Goal: Transaction & Acquisition: Book appointment/travel/reservation

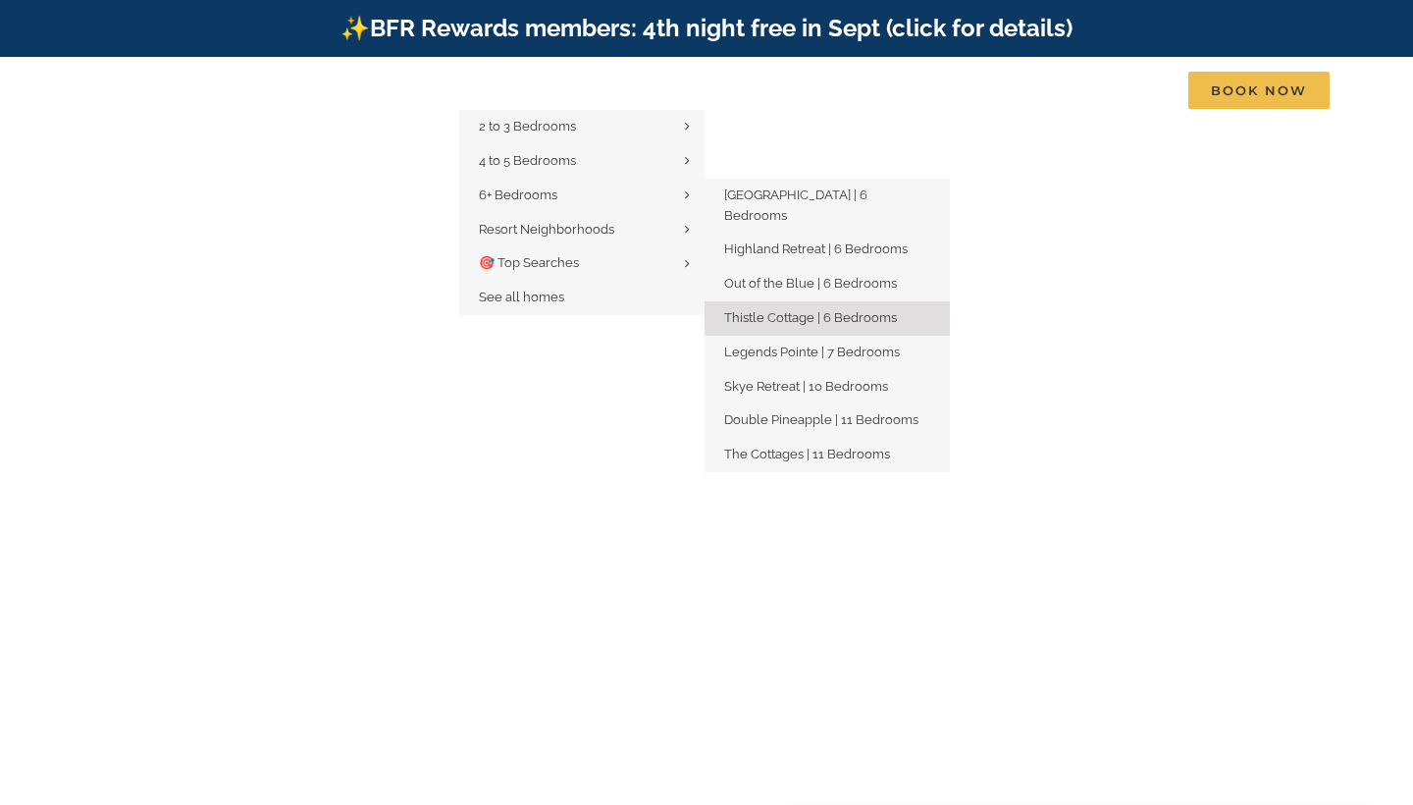
click at [769, 301] on link "Thistle Cottage | 6 Bedrooms" at bounding box center [827, 318] width 245 height 34
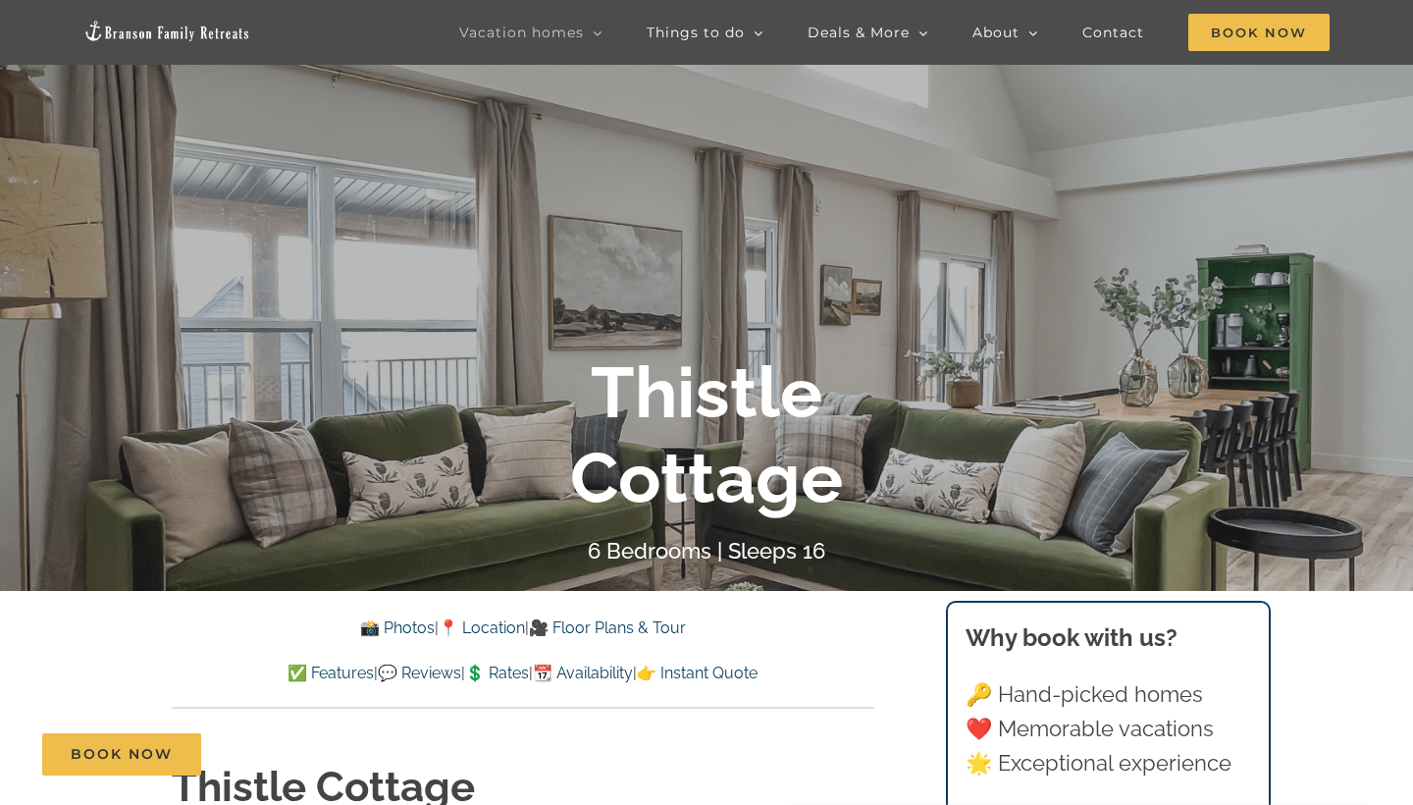
click at [623, 305] on div at bounding box center [706, 459] width 1413 height 805
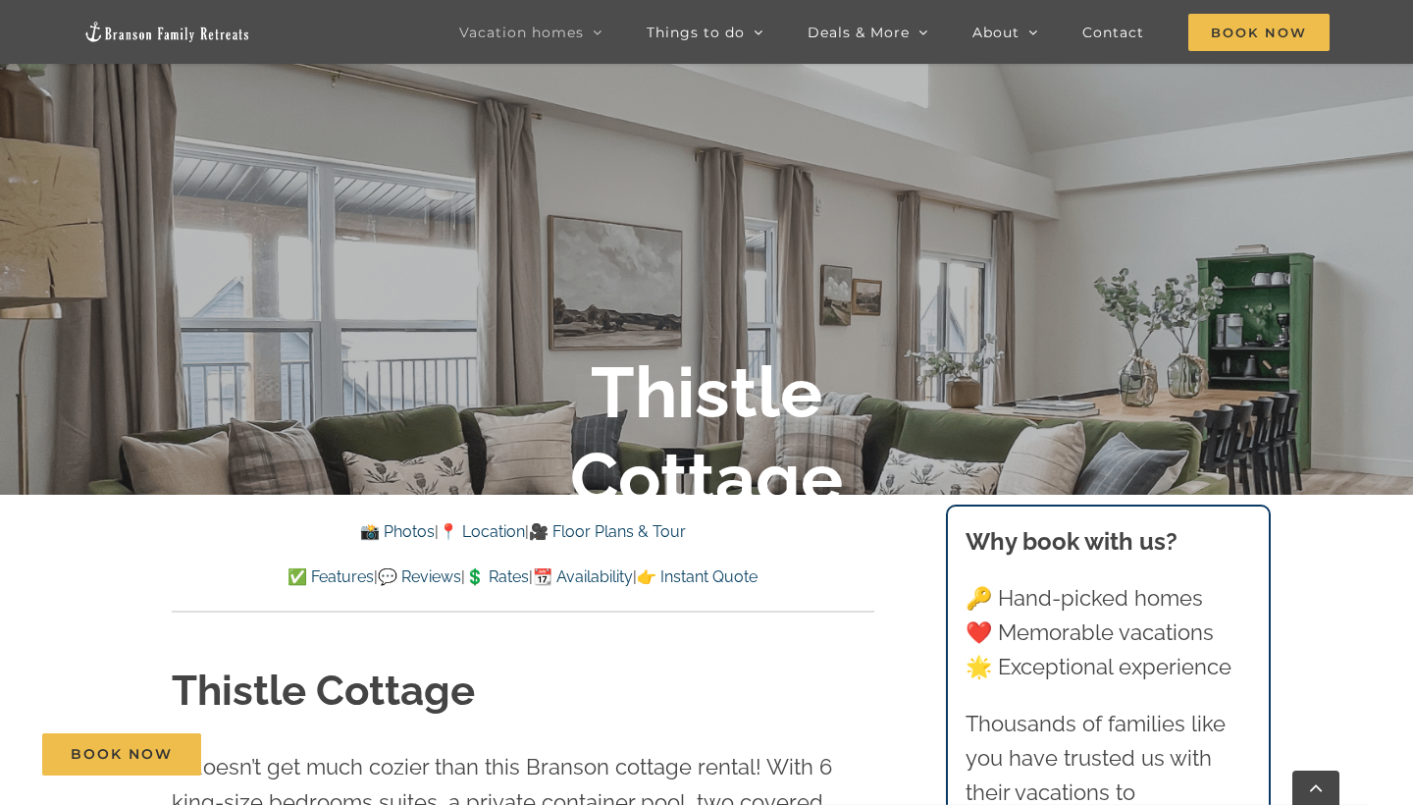
scroll to position [373, 0]
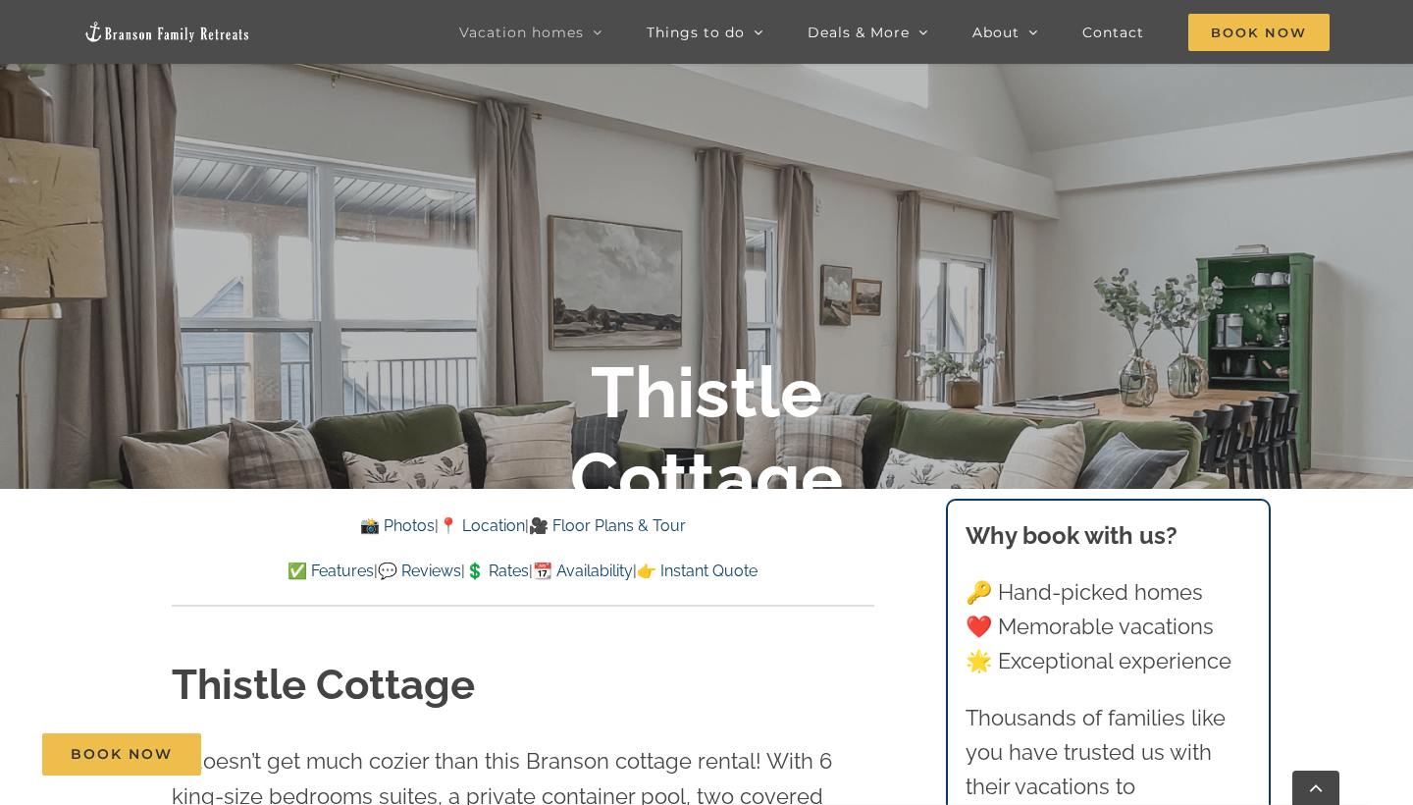
click at [307, 577] on link "✅ Features" at bounding box center [331, 570] width 86 height 19
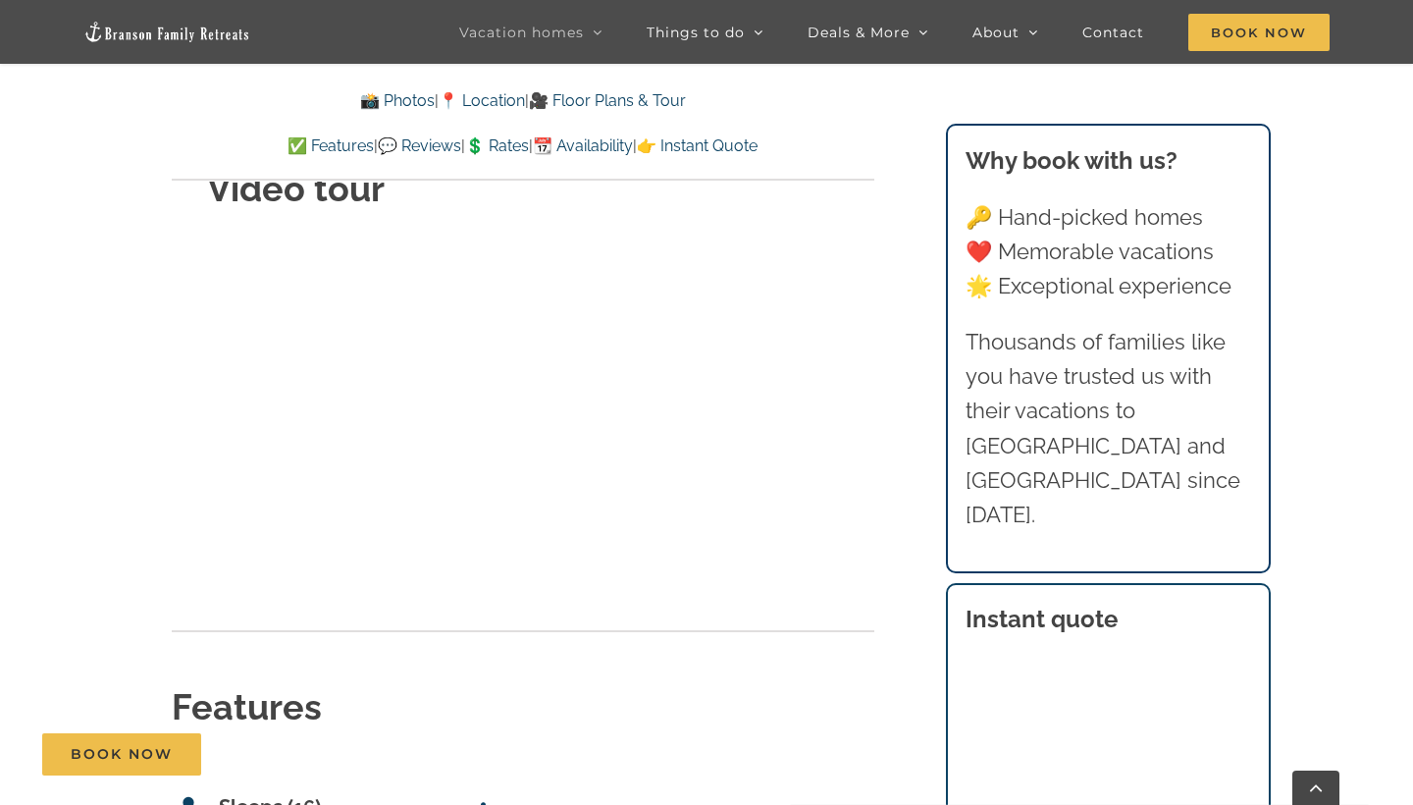
scroll to position [7216, 0]
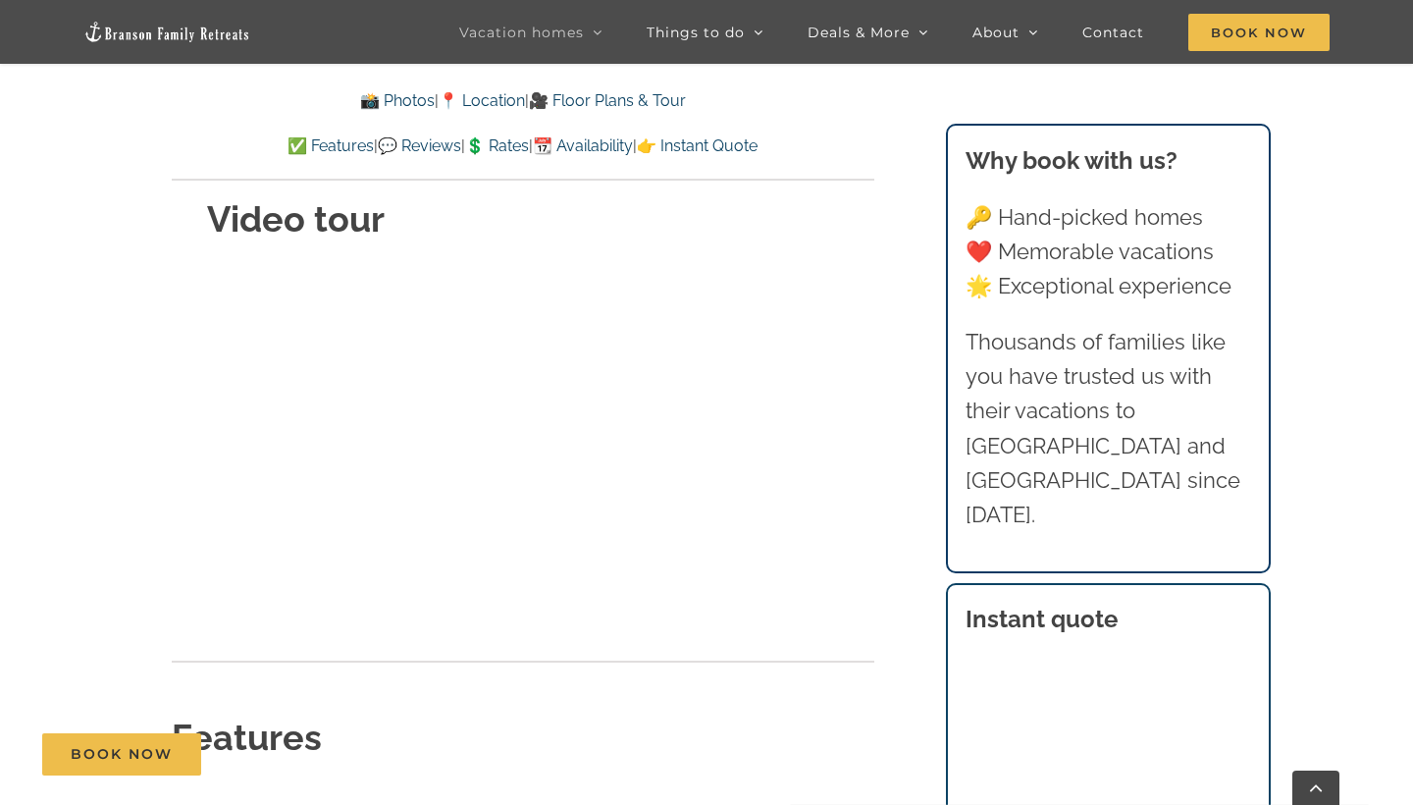
click at [409, 100] on link "📸 Photos" at bounding box center [397, 100] width 75 height 19
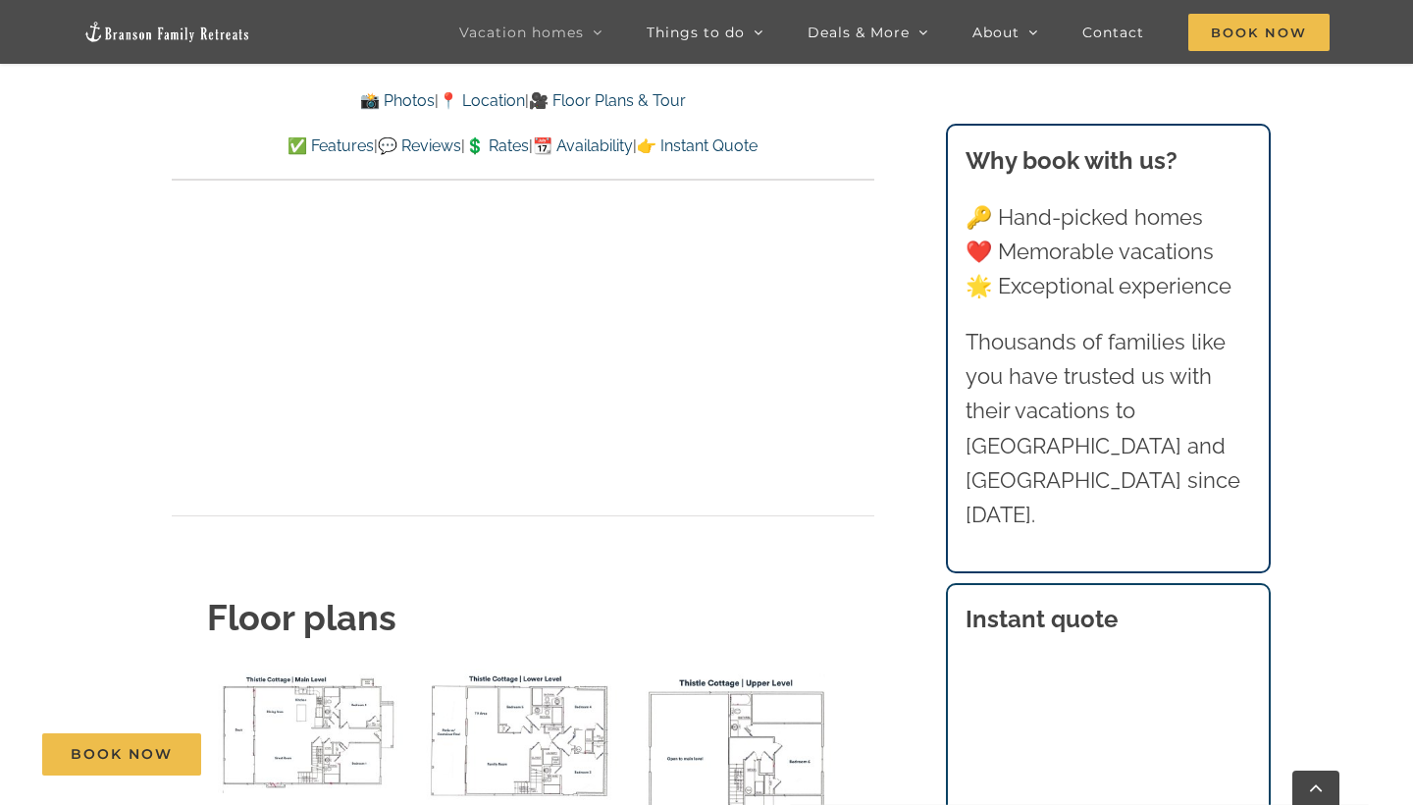
scroll to position [1272, 0]
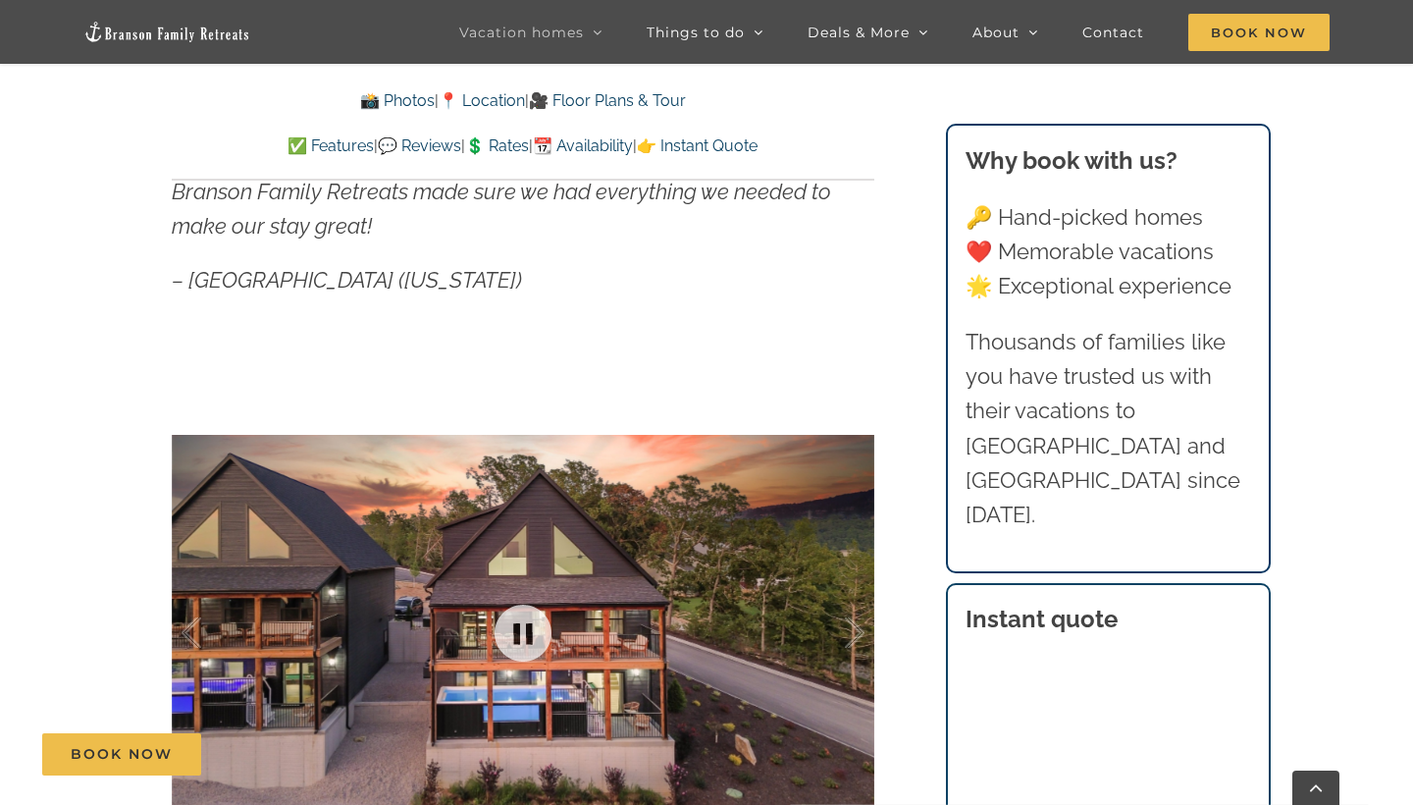
click at [862, 374] on div at bounding box center [523, 631] width 703 height 577
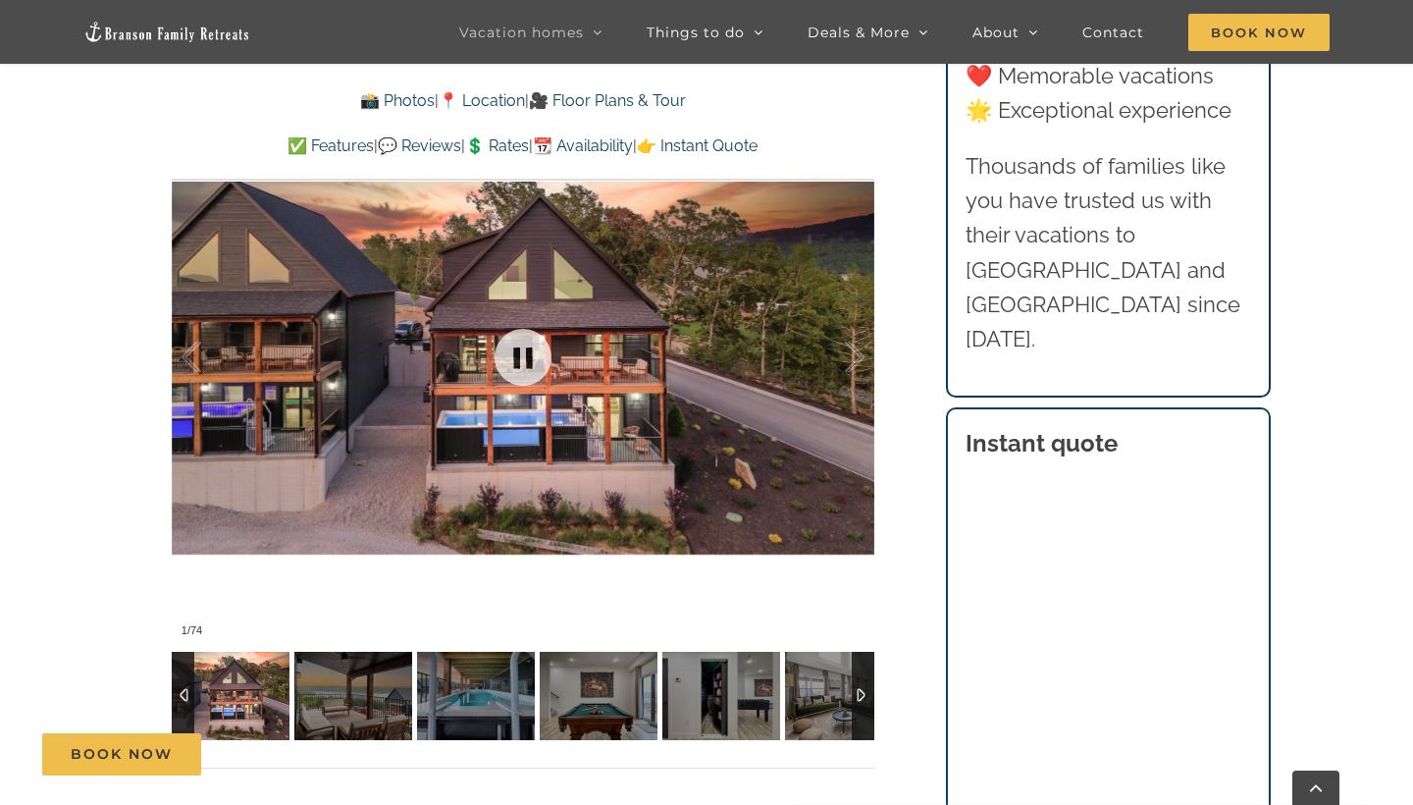
scroll to position [1599, 0]
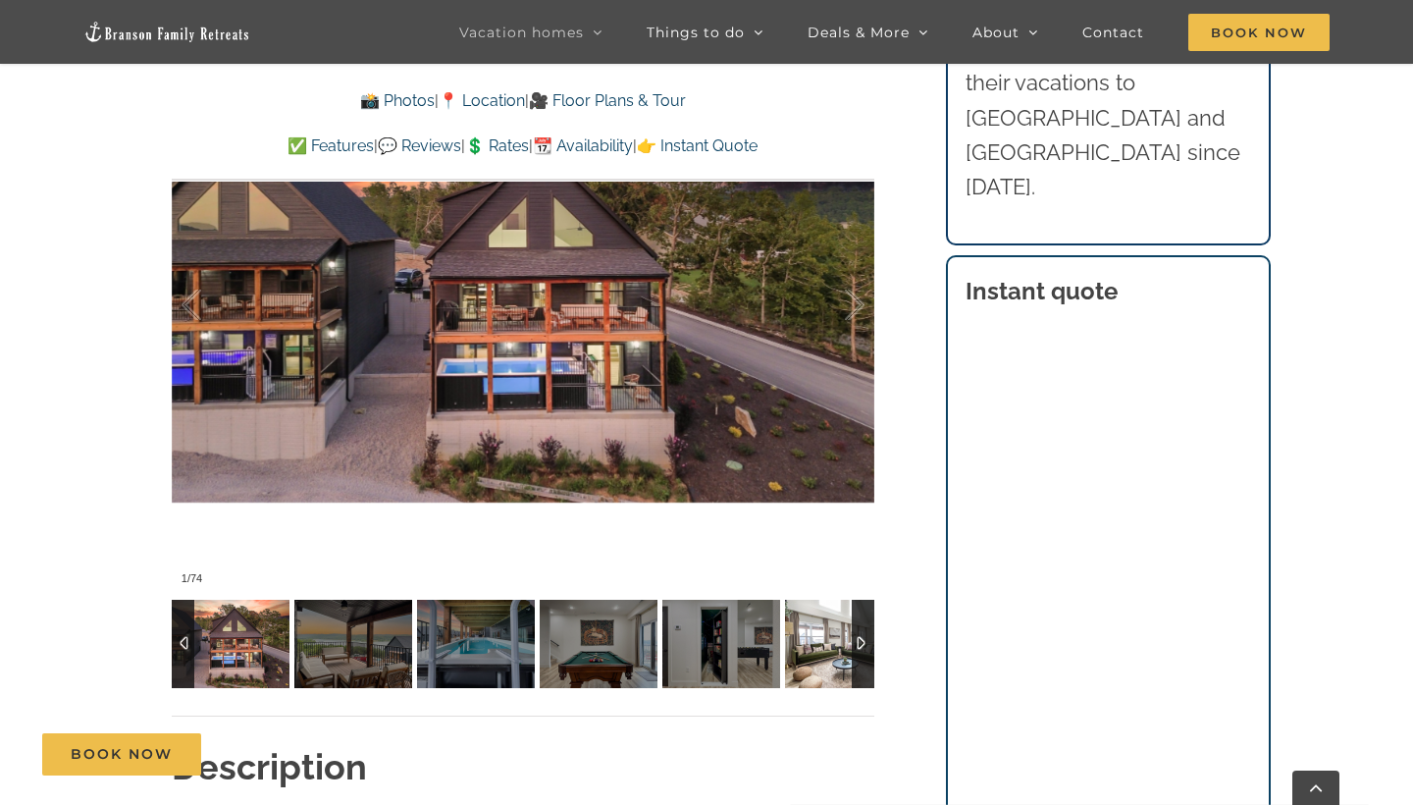
click at [838, 639] on img at bounding box center [844, 644] width 118 height 88
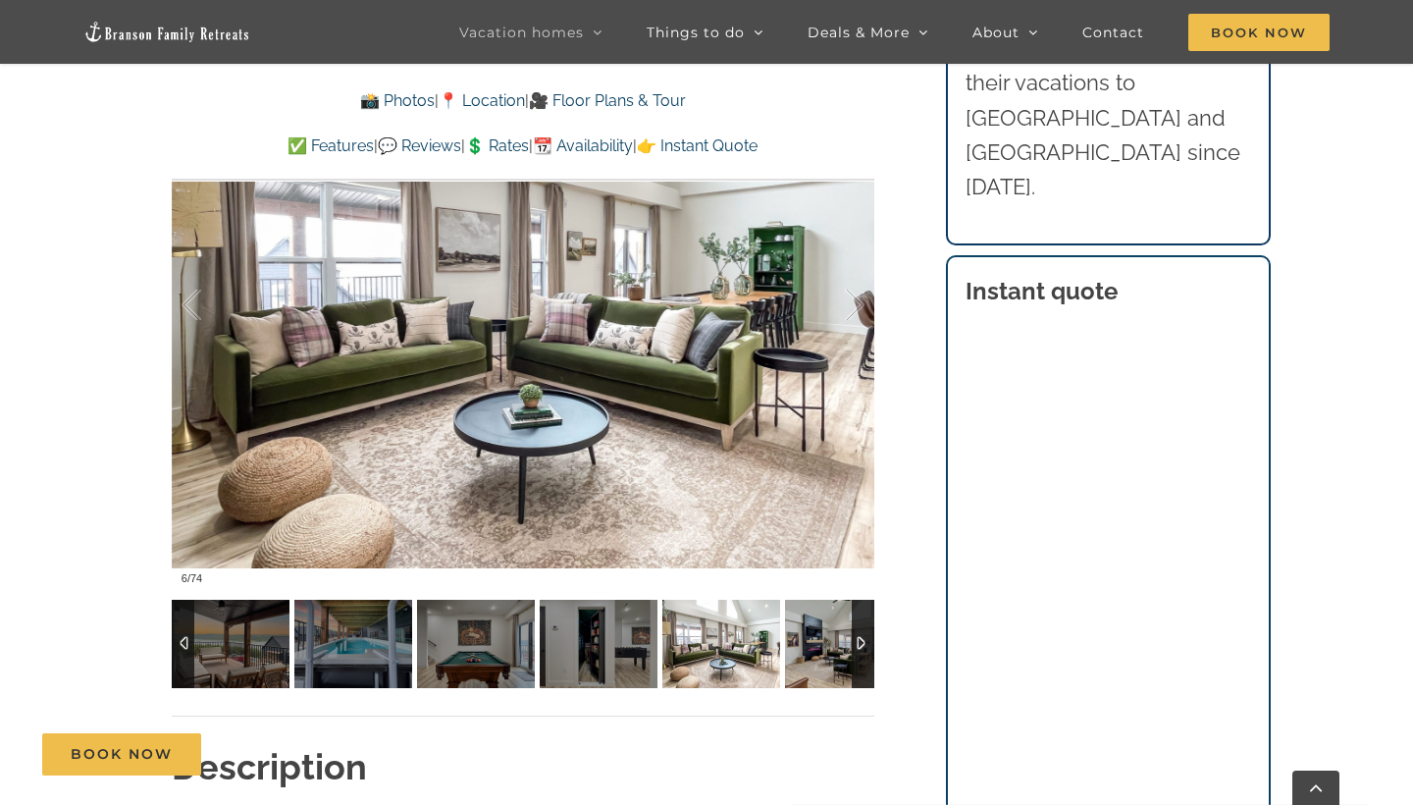
click at [822, 643] on img at bounding box center [844, 644] width 118 height 88
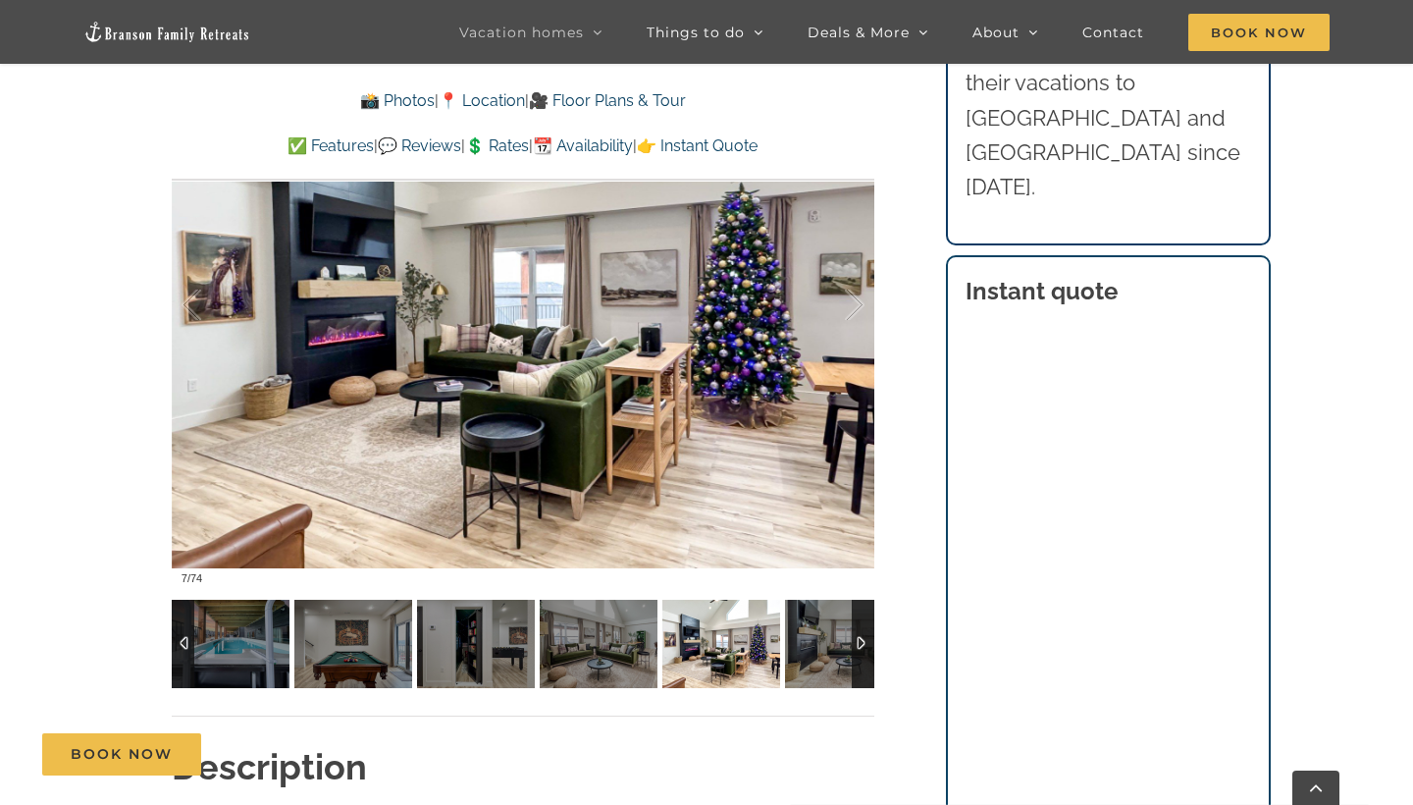
click at [864, 651] on div at bounding box center [863, 644] width 23 height 88
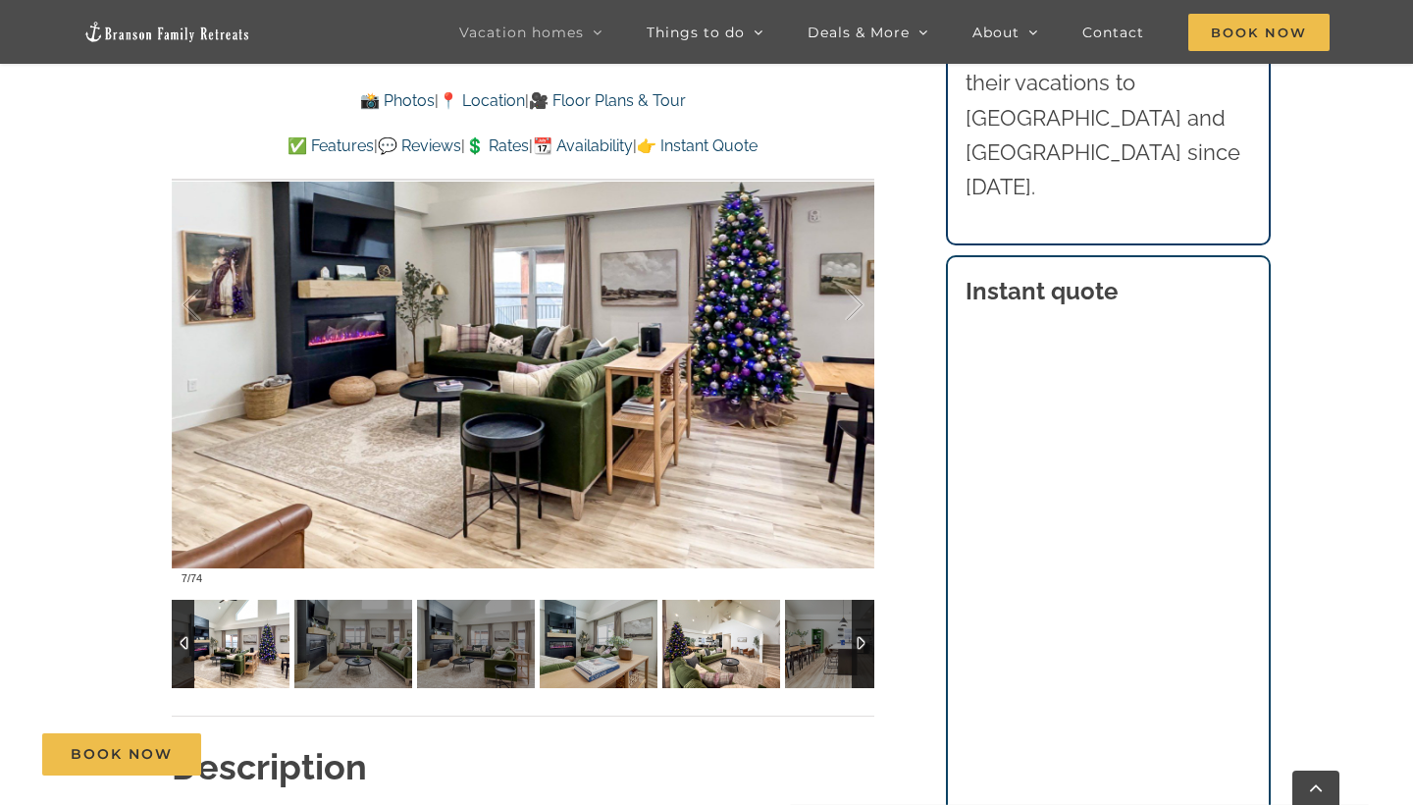
click at [713, 655] on img at bounding box center [721, 644] width 118 height 88
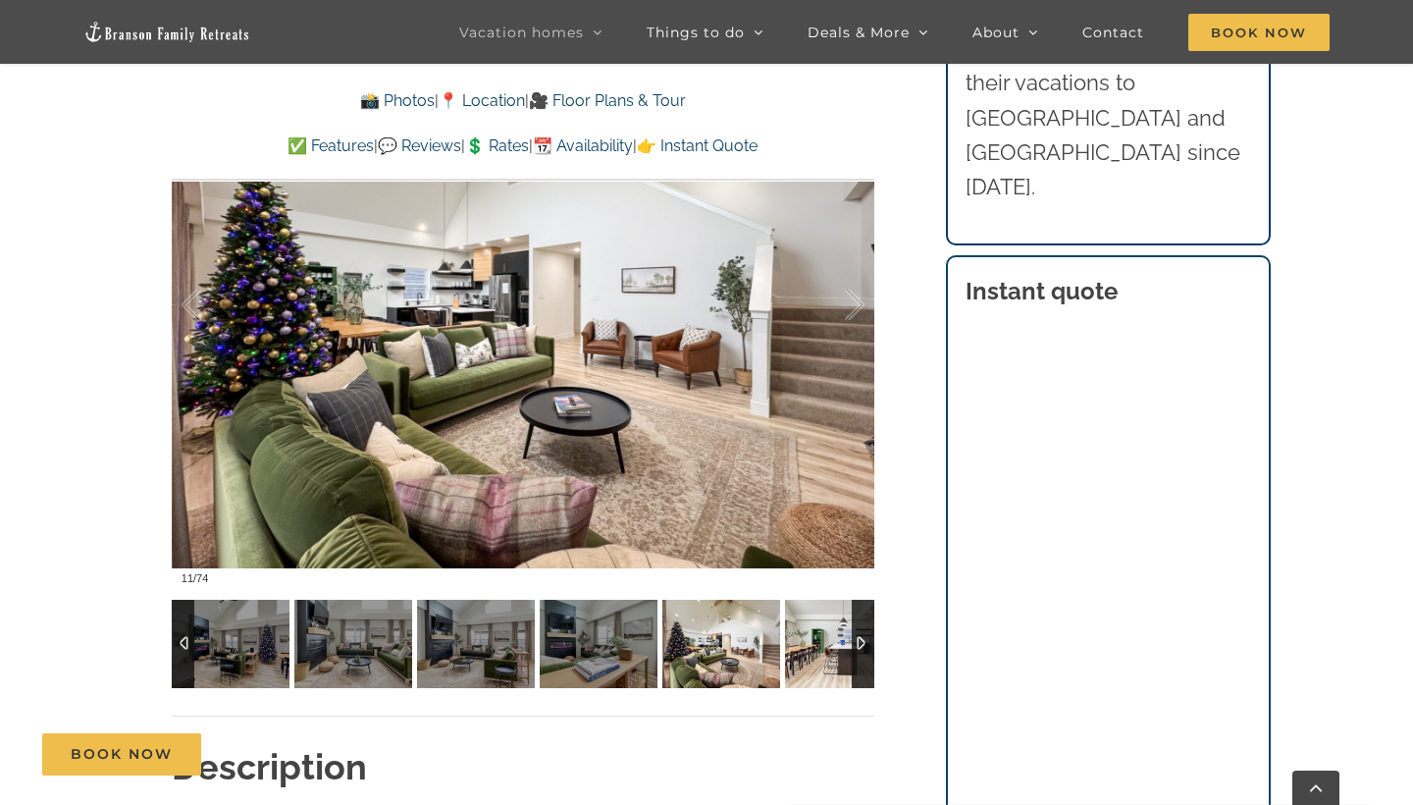
click at [812, 655] on img at bounding box center [844, 644] width 118 height 88
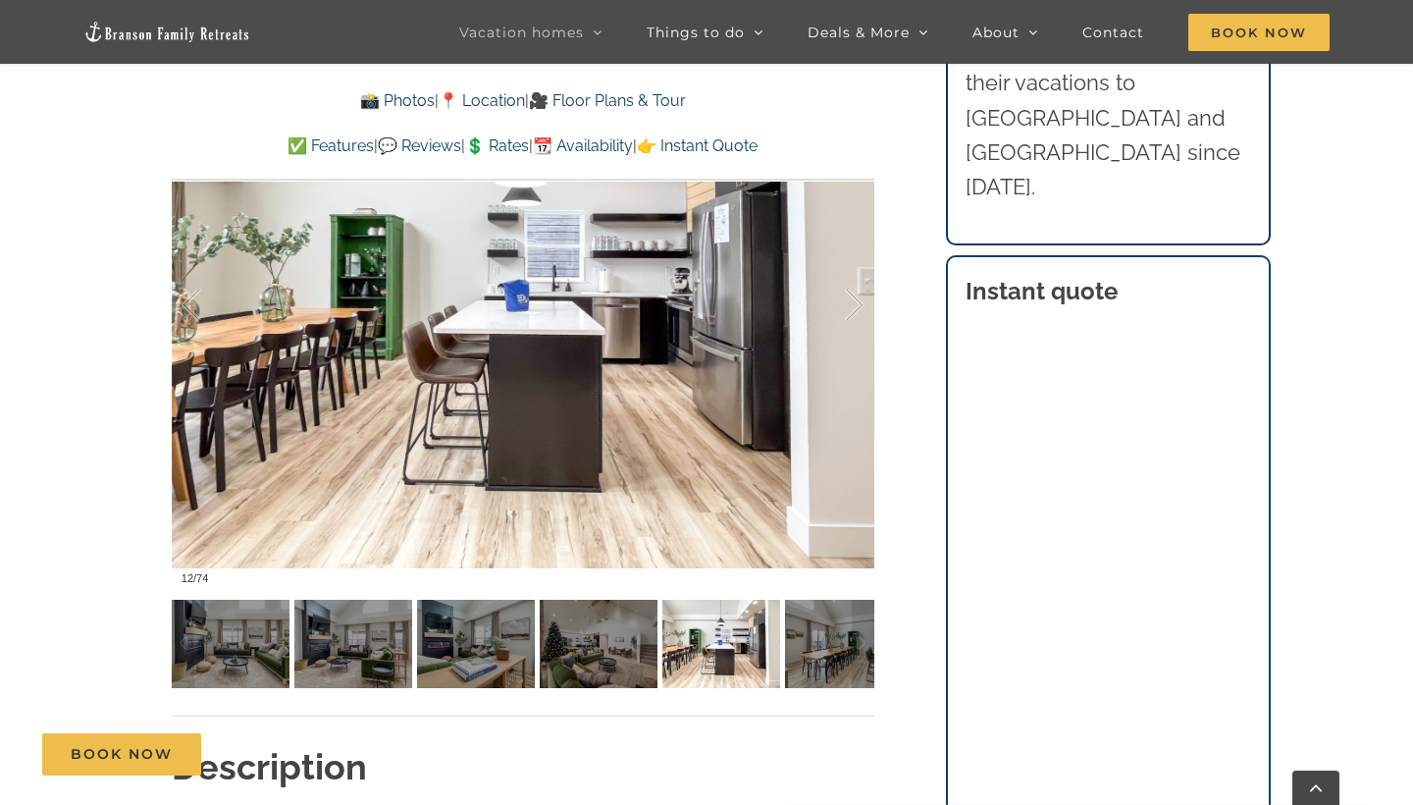
click at [864, 637] on div at bounding box center [863, 644] width 23 height 88
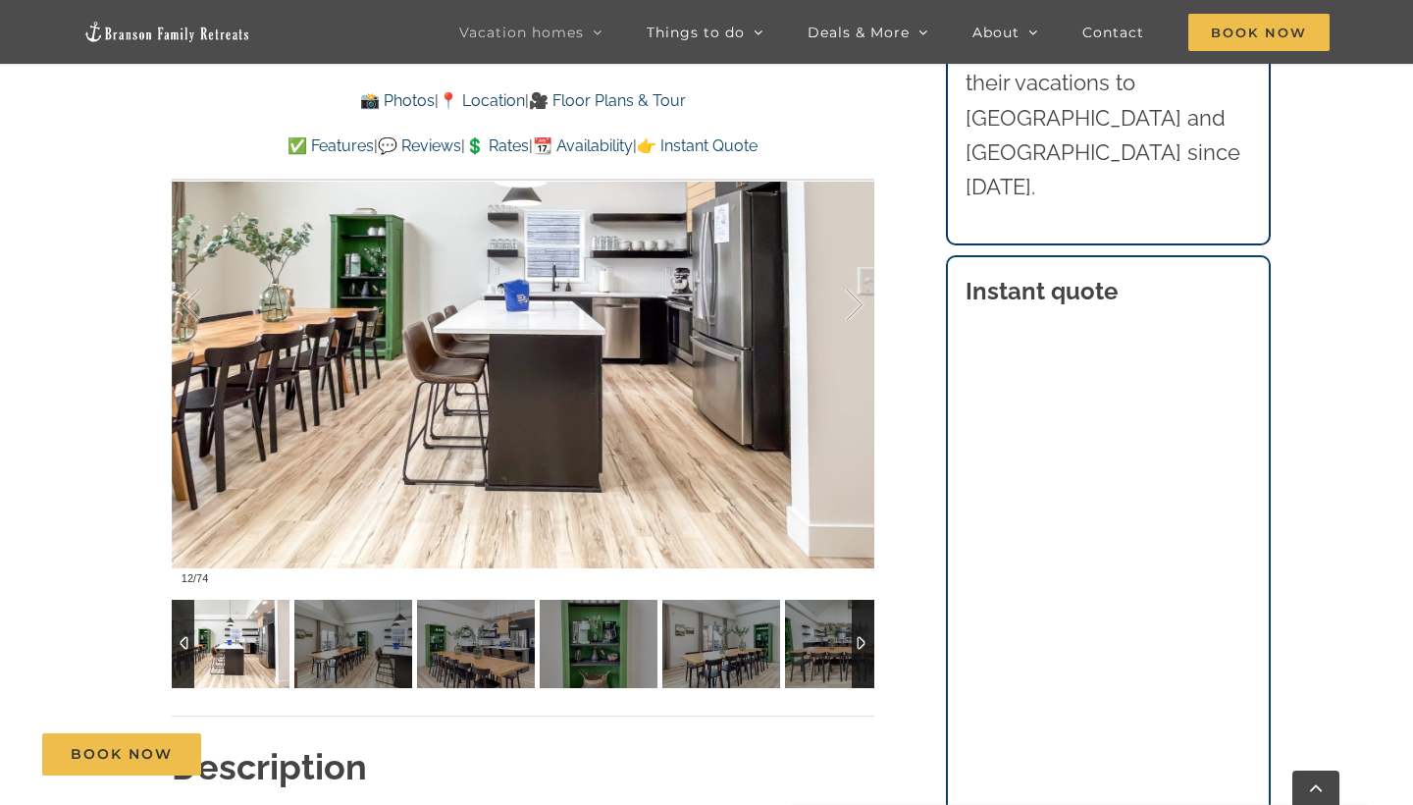
click at [864, 637] on div at bounding box center [863, 644] width 23 height 88
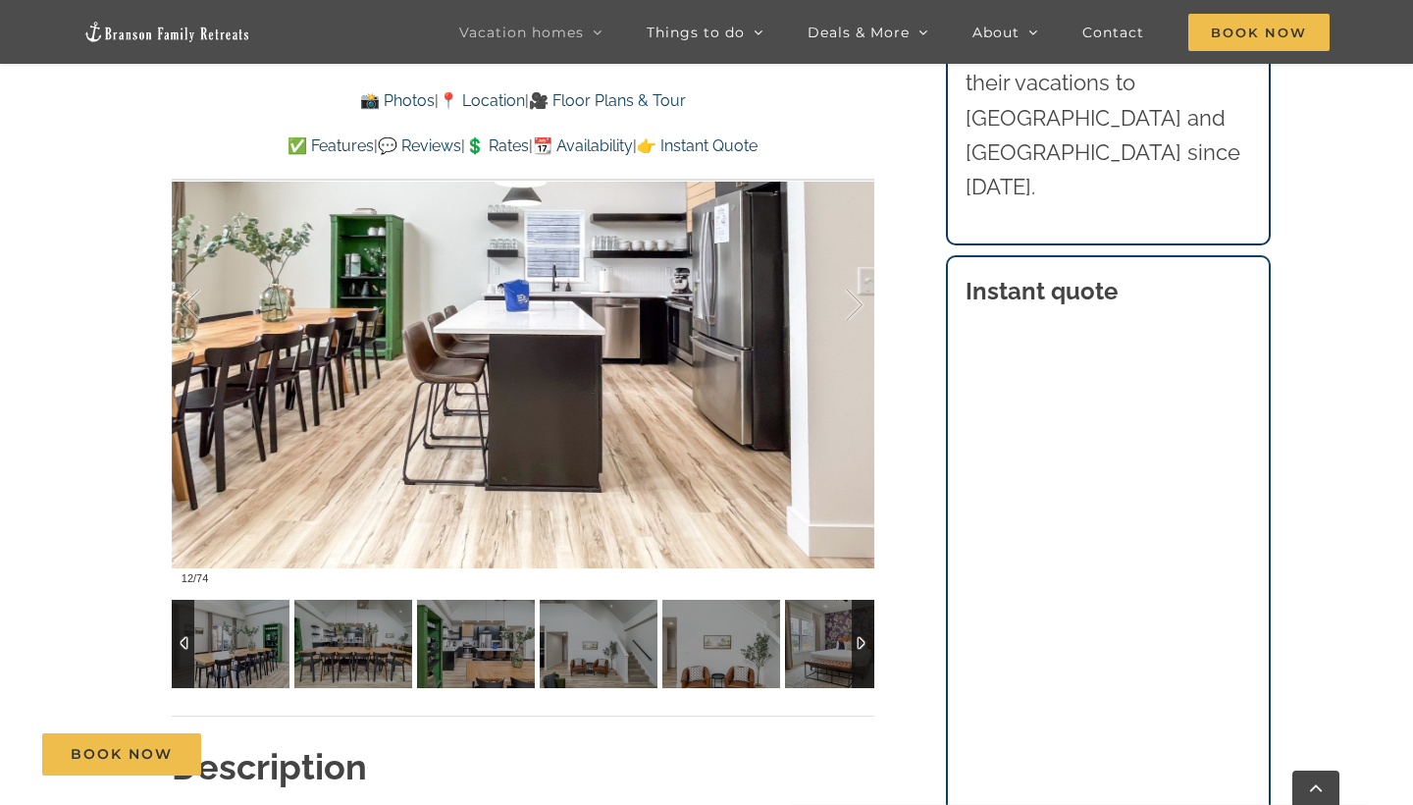
click at [864, 637] on div at bounding box center [863, 644] width 23 height 88
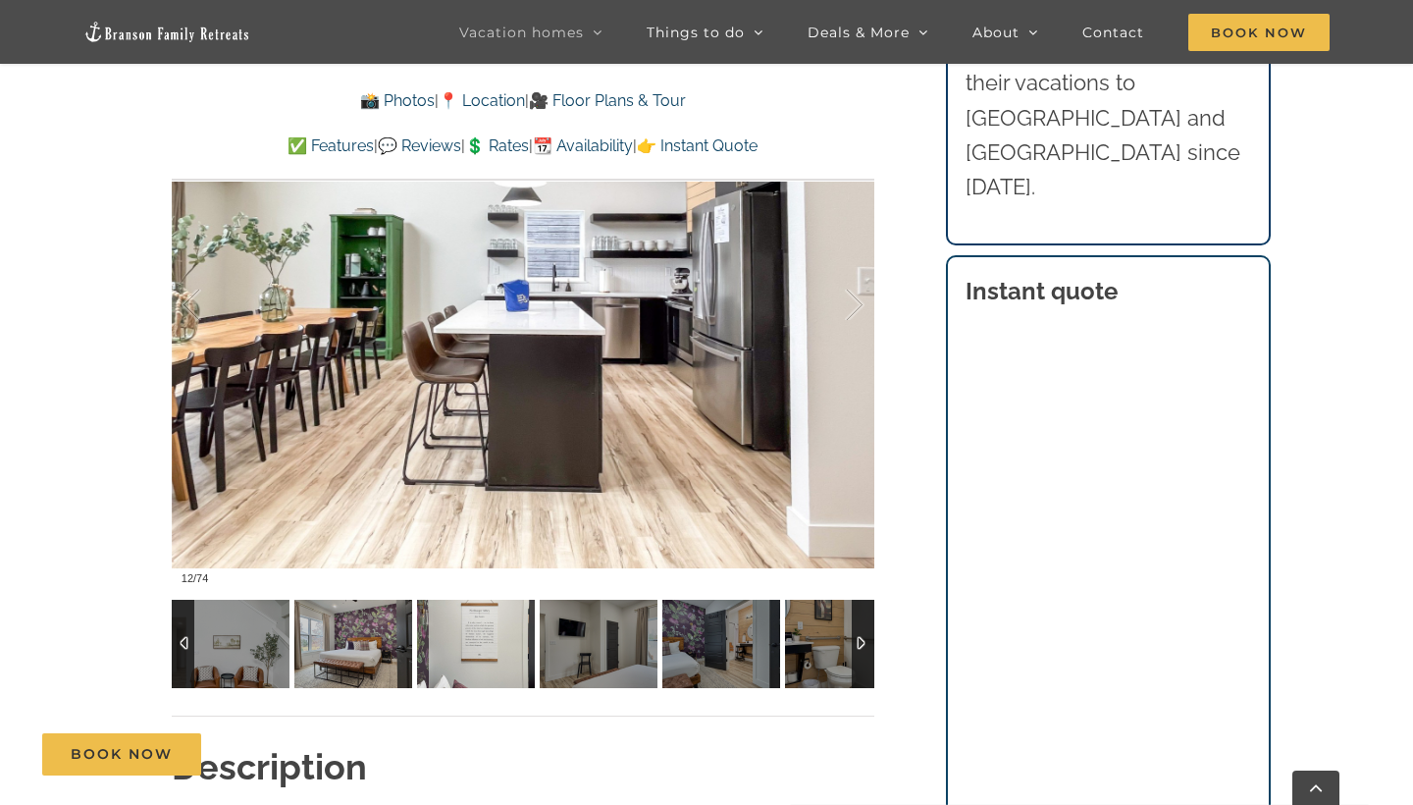
click at [370, 650] on img at bounding box center [353, 644] width 118 height 88
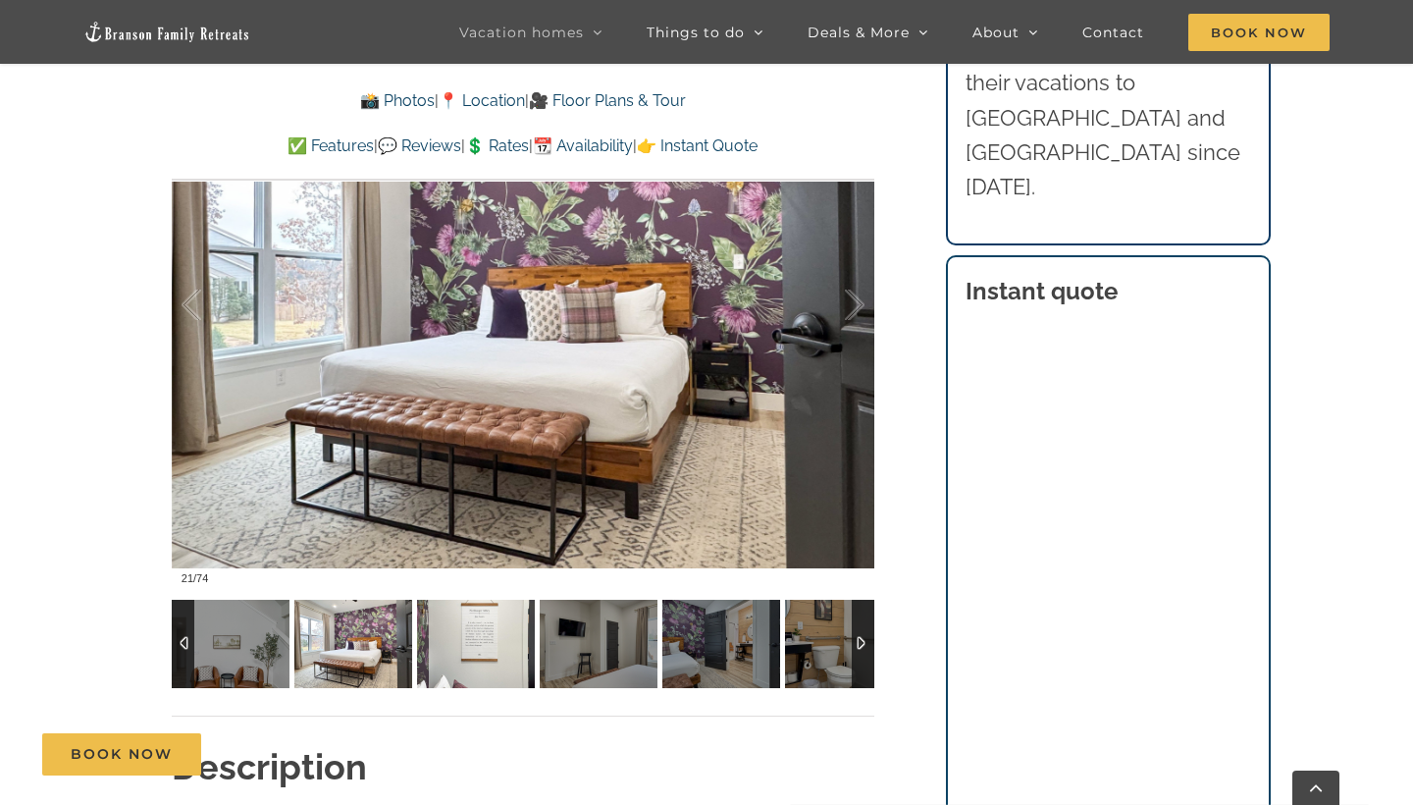
click at [503, 655] on img at bounding box center [476, 644] width 118 height 88
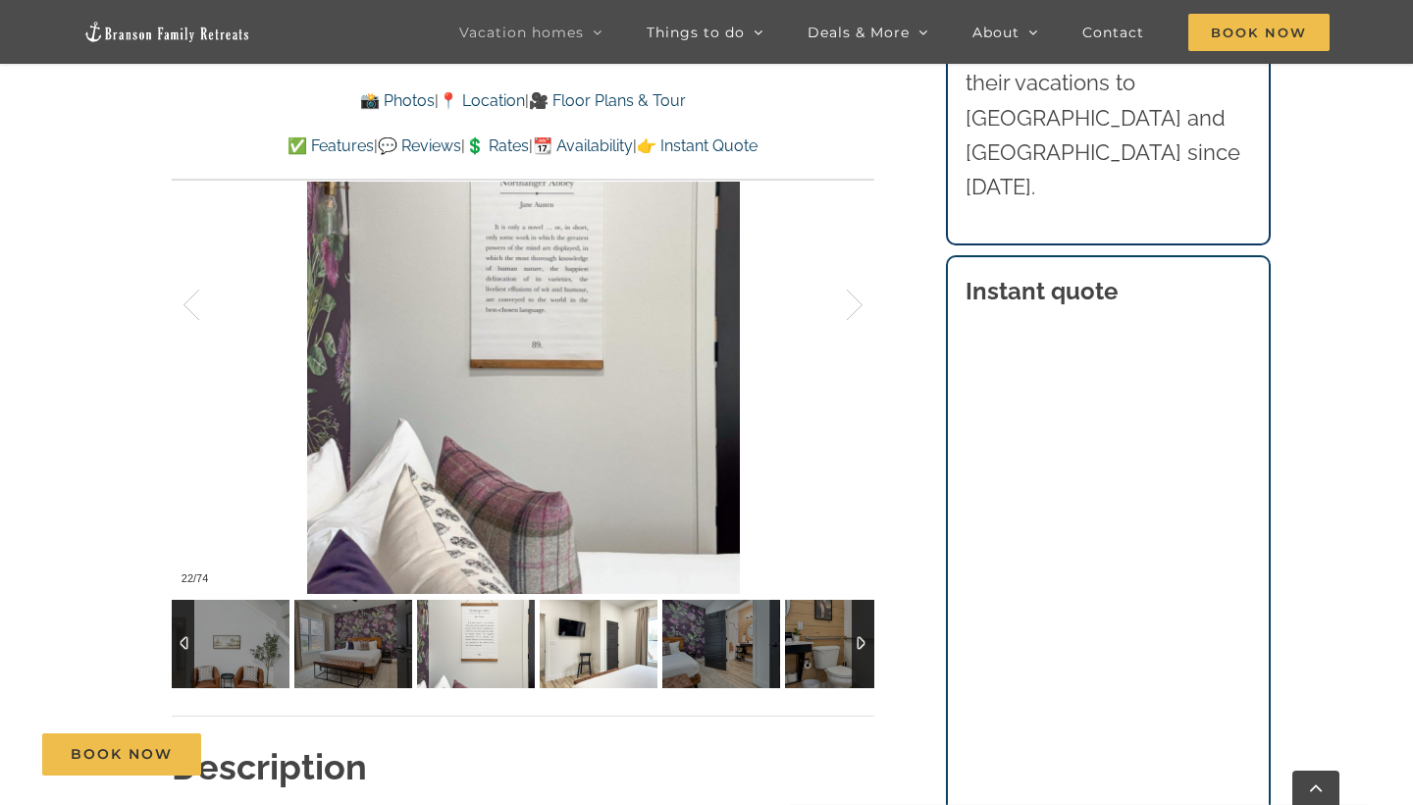
click at [591, 655] on img at bounding box center [599, 644] width 118 height 88
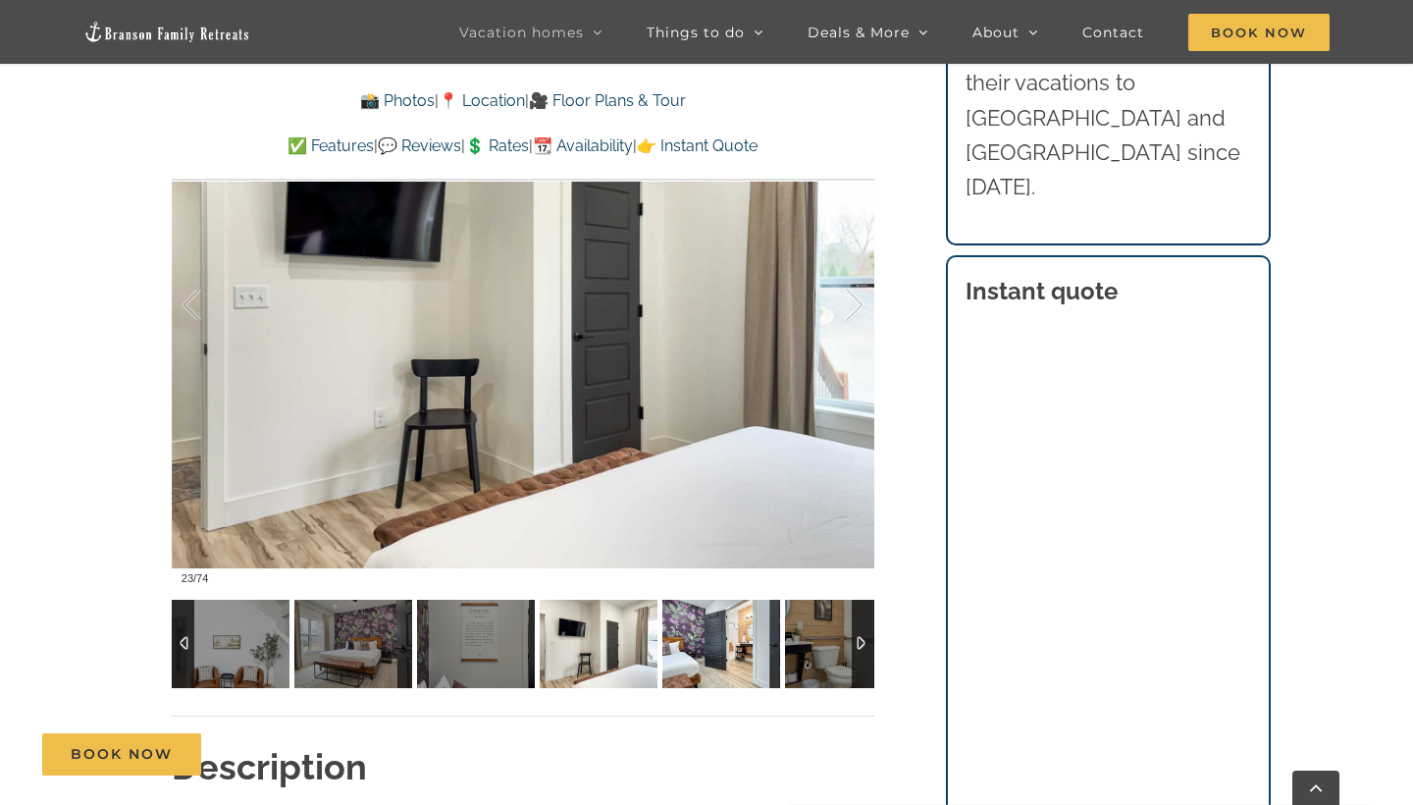
click at [682, 649] on img at bounding box center [721, 644] width 118 height 88
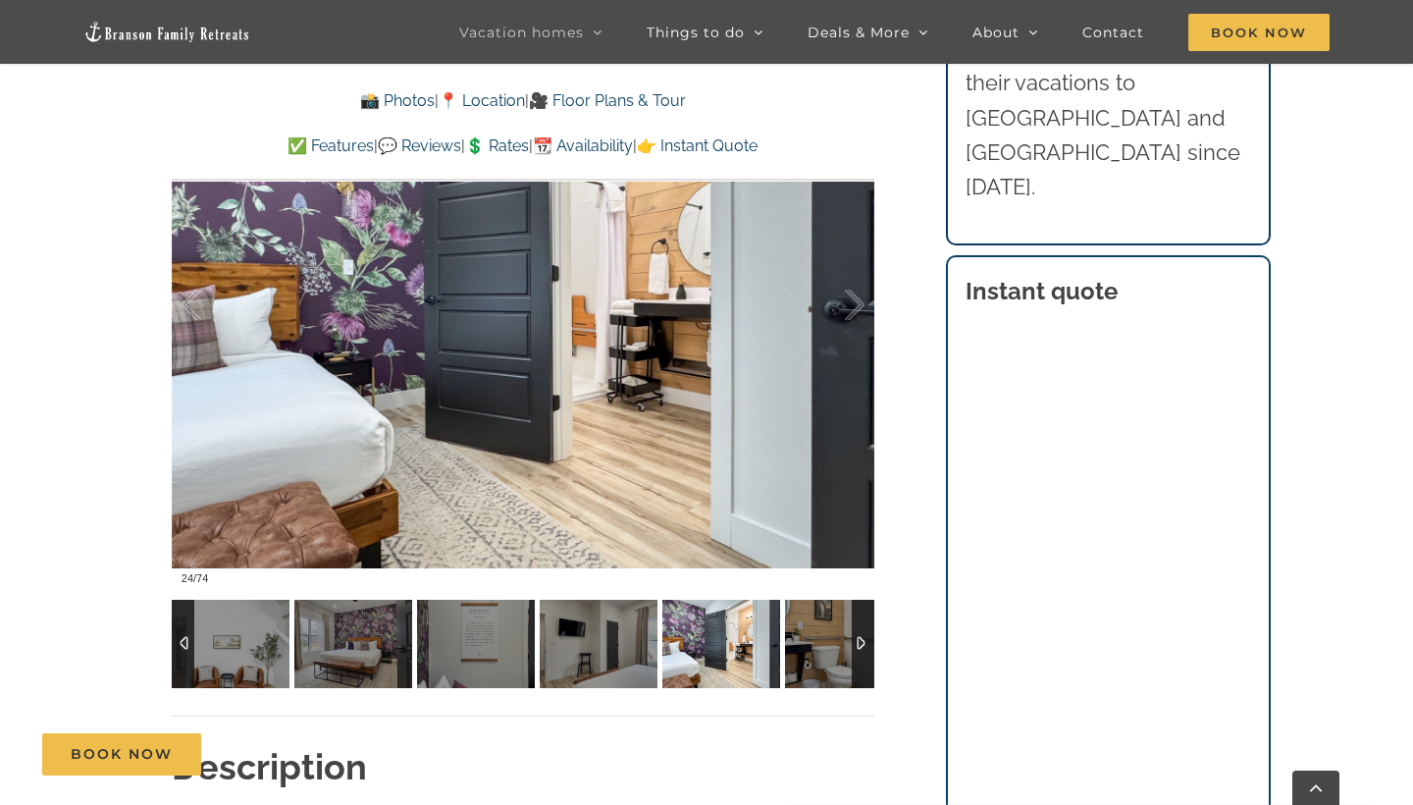
click at [773, 652] on img at bounding box center [721, 644] width 118 height 88
click at [852, 651] on div at bounding box center [863, 644] width 23 height 88
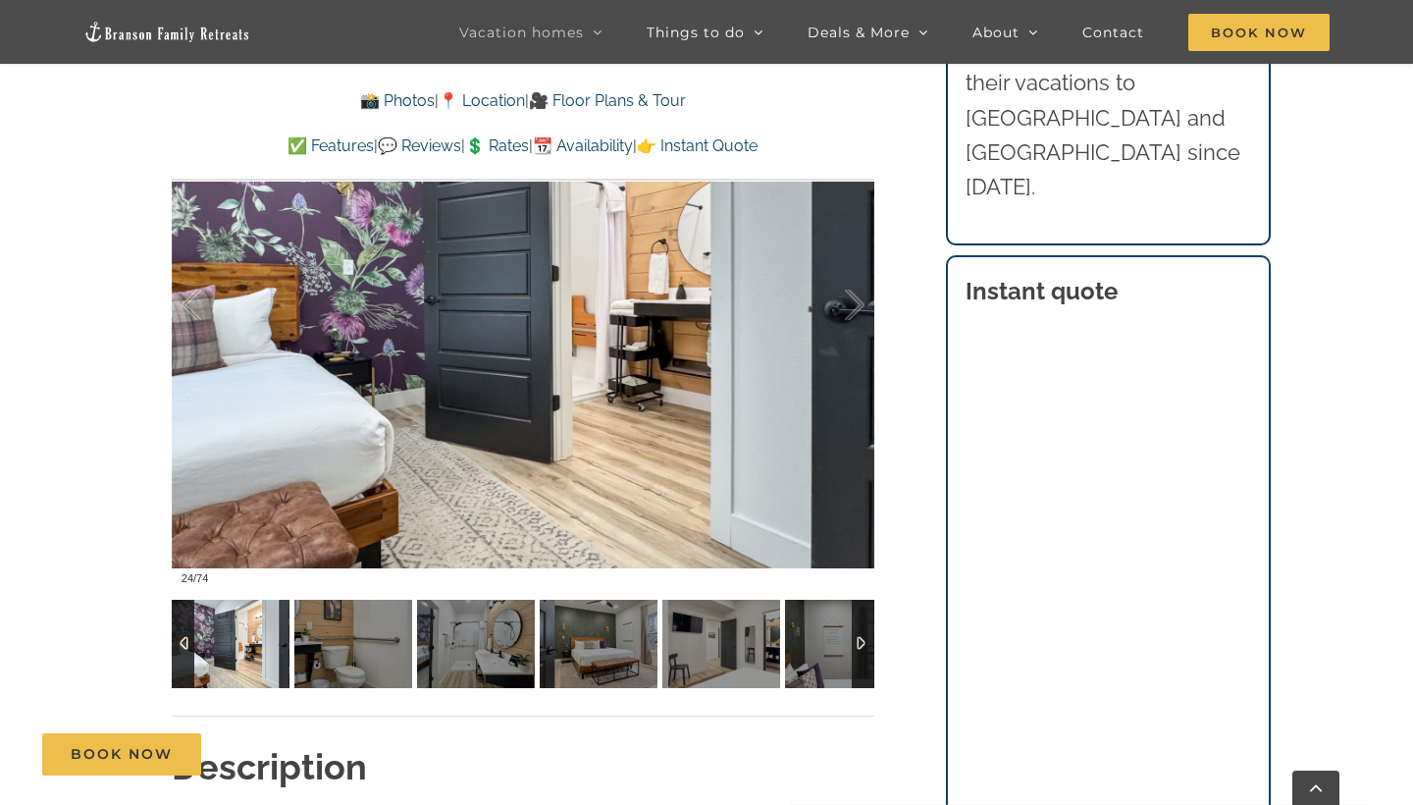
click at [873, 637] on div at bounding box center [863, 644] width 23 height 88
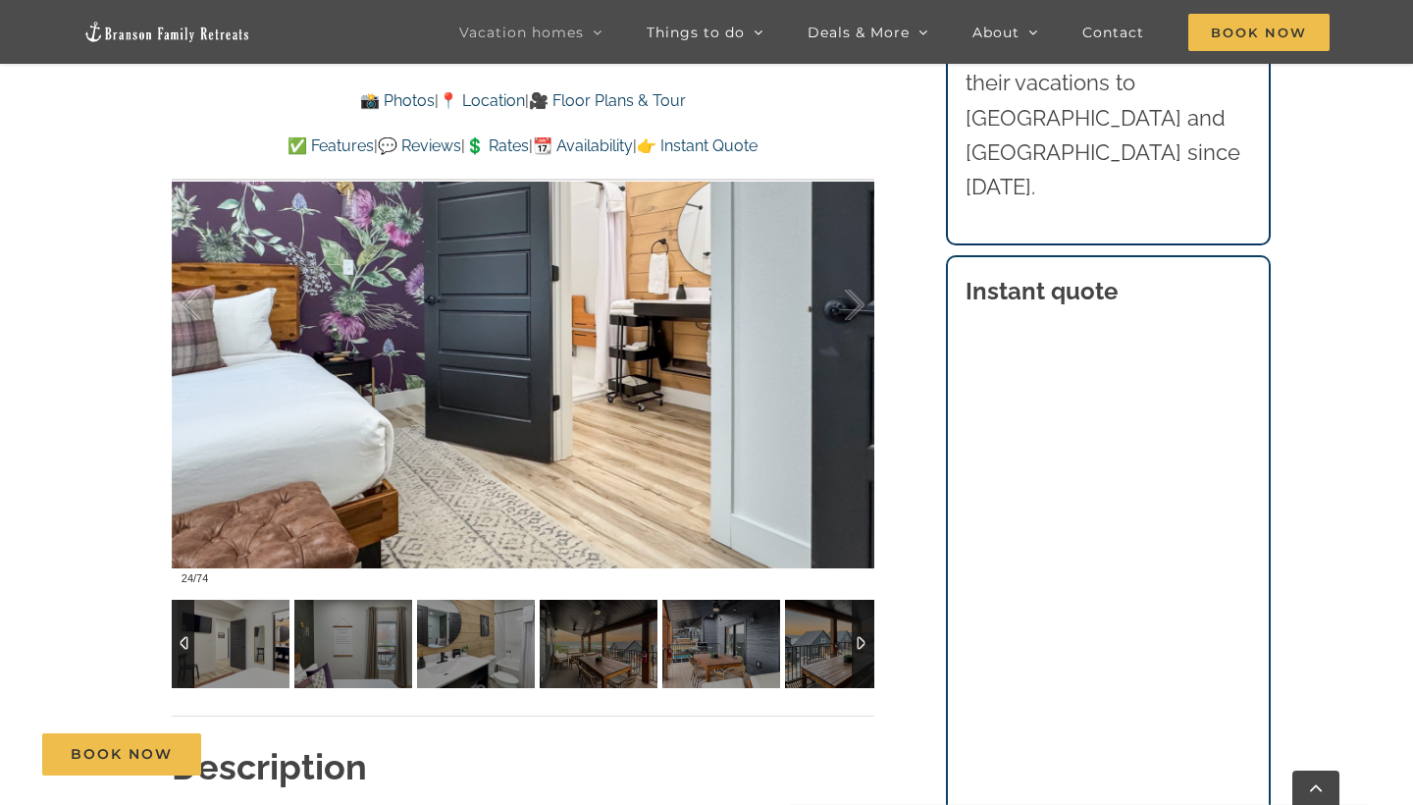
click at [870, 637] on div at bounding box center [863, 644] width 23 height 88
